Goal: Task Accomplishment & Management: Manage account settings

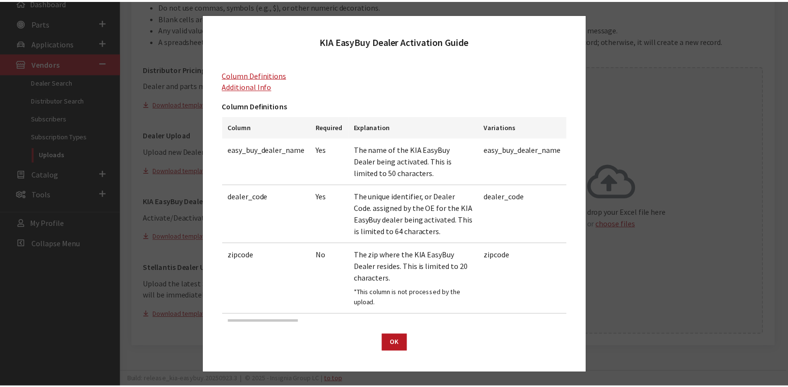
scroll to position [239, 0]
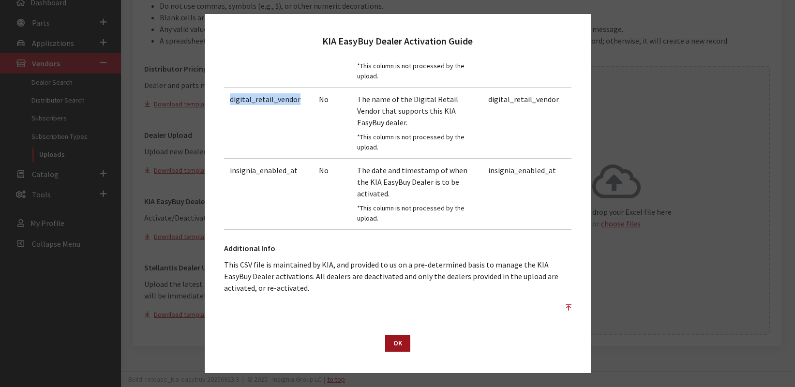
click at [403, 342] on button "OK" at bounding box center [397, 343] width 25 height 17
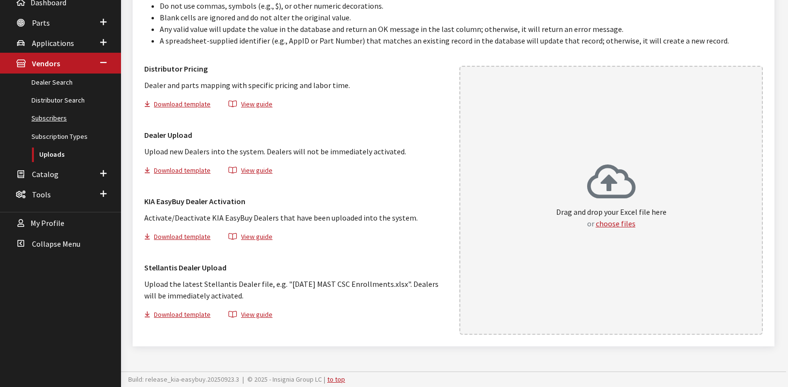
click at [58, 118] on link "Subscribers" at bounding box center [60, 118] width 121 height 18
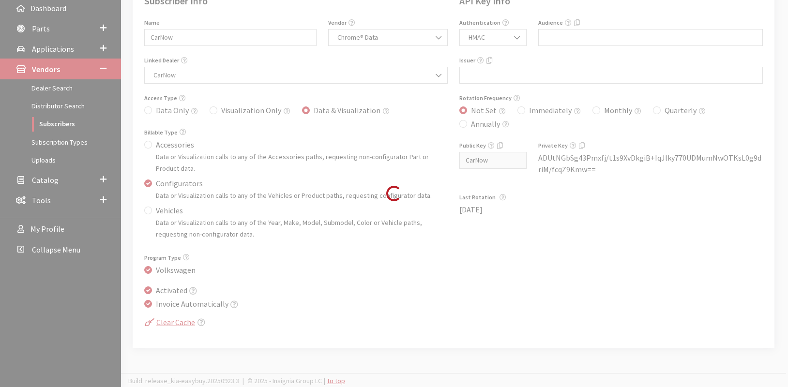
scroll to position [181, 0]
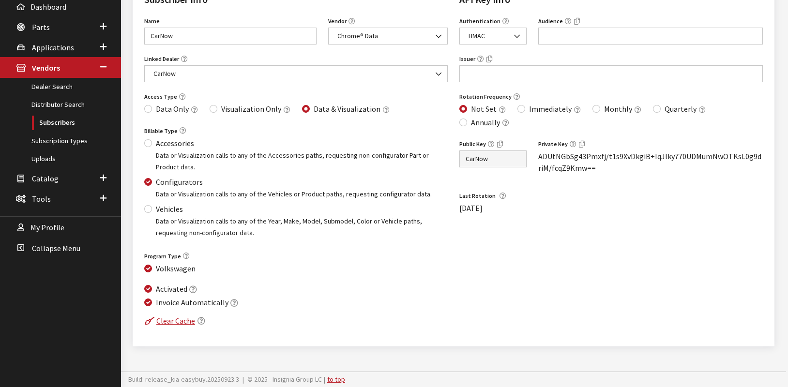
click at [187, 270] on label "Volkswagen" at bounding box center [176, 269] width 40 height 12
click at [152, 270] on input "Volkswagen" at bounding box center [148, 269] width 8 height 8
click at [188, 270] on label "Volkswagen" at bounding box center [176, 269] width 40 height 12
click at [152, 270] on input "Volkswagen" at bounding box center [148, 269] width 8 height 8
checkbox input "true"
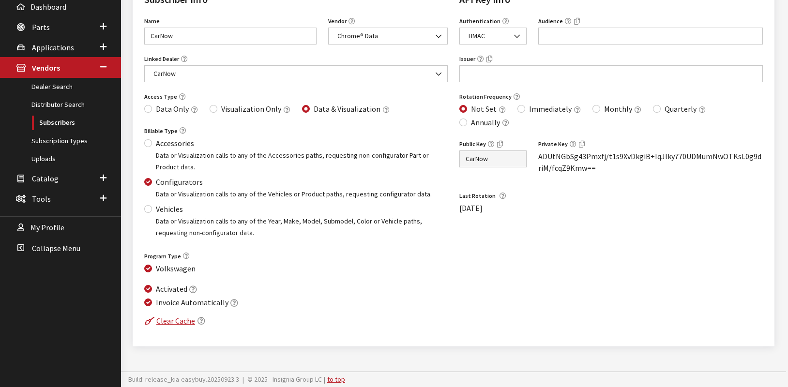
click at [184, 256] on icon "button" at bounding box center [186, 256] width 7 height 7
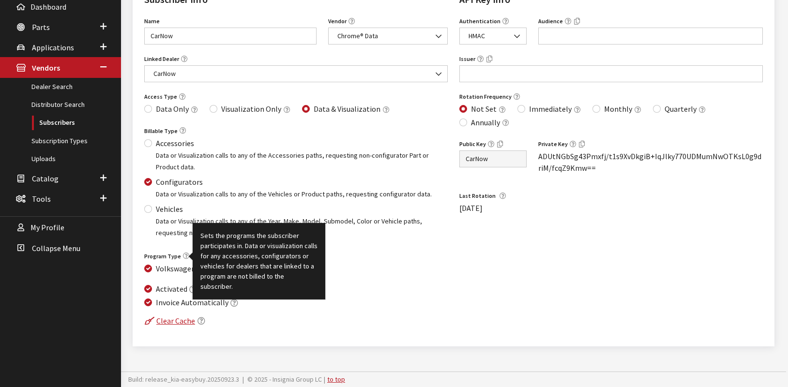
click at [172, 244] on div "Billable Type Accessories Data or Visualization calls to any of the Accessories…" at bounding box center [295, 186] width 315 height 125
click at [387, 287] on div "Activated" at bounding box center [295, 289] width 303 height 13
click at [183, 256] on icon "button" at bounding box center [186, 256] width 7 height 7
